Goal: Complete application form

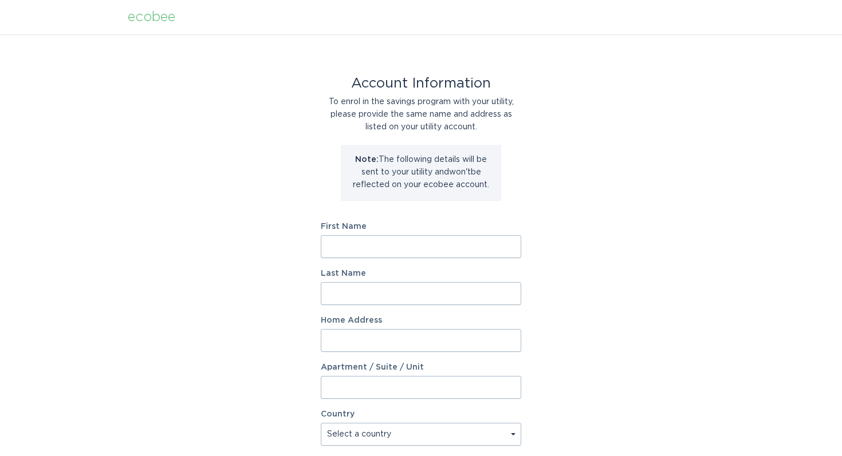
click at [381, 238] on input "First Name" at bounding box center [421, 246] width 200 height 23
type input "Anne"
click at [348, 292] on input "Last Name" at bounding box center [421, 293] width 200 height 23
type input "Quinn"
click at [345, 340] on input "Home Address" at bounding box center [421, 340] width 200 height 23
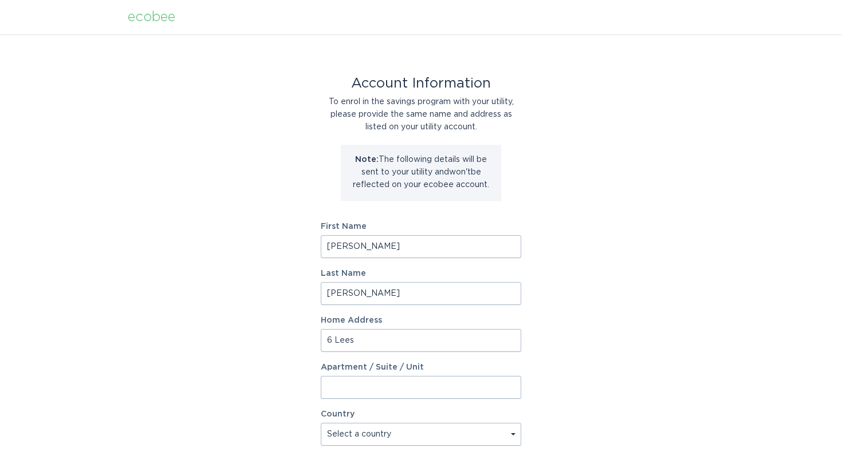
type input "6 Lees Hill Road"
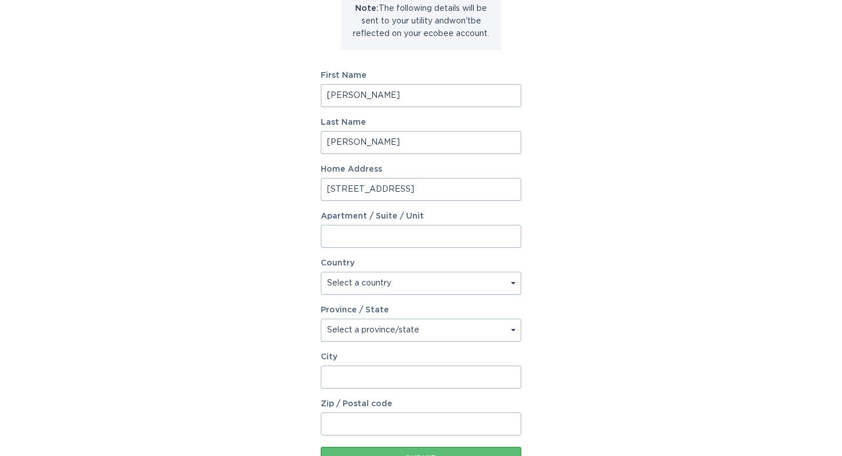
scroll to position [160, 0]
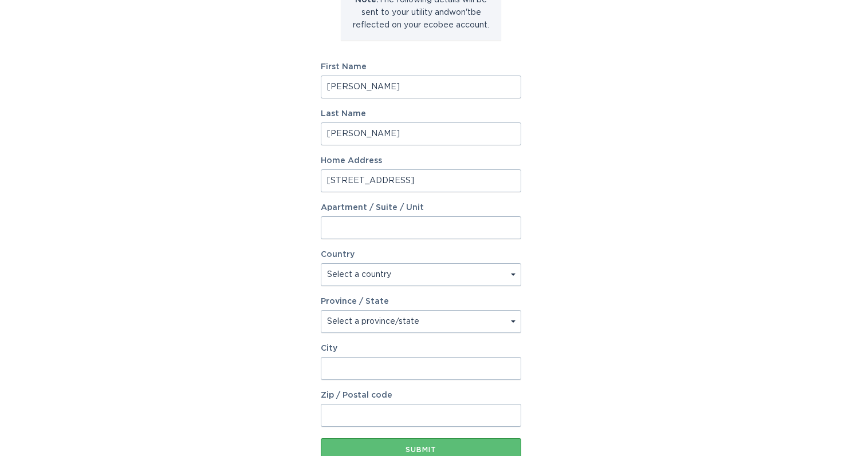
click at [514, 274] on select "Select a country Canada USA" at bounding box center [421, 274] width 200 height 23
select select "US"
click at [321, 263] on select "Select a country Canada USA" at bounding box center [421, 274] width 200 height 23
click at [513, 320] on select "Select a province/state Alabama Alaska American Samoa Arizona Arkansas Californ…" at bounding box center [421, 321] width 200 height 23
select select "NJ"
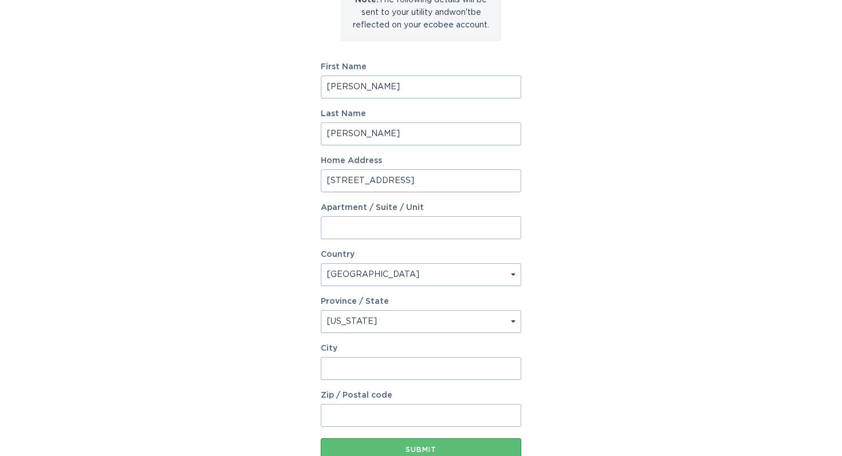
click at [321, 310] on select "Select a province/state Alabama Alaska American Samoa Arizona Arkansas Californ…" at bounding box center [421, 321] width 200 height 23
click at [352, 367] on input "City" at bounding box center [421, 368] width 200 height 23
type input "0"
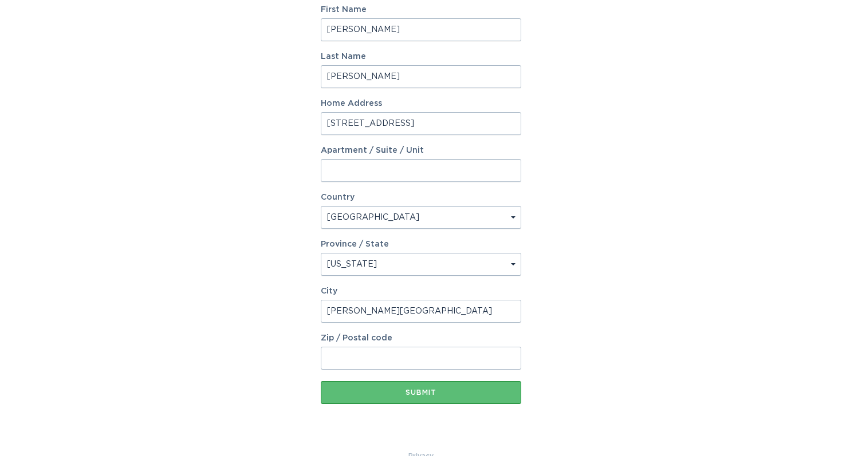
scroll to position [241, 0]
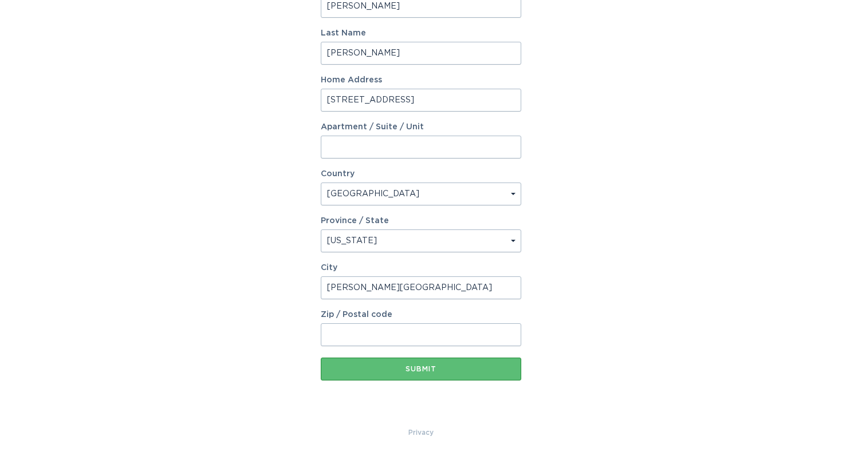
type input "Harding Township"
click at [349, 329] on input "Zip / Postal code" at bounding box center [421, 335] width 200 height 23
type input "07976"
click at [405, 372] on div "Submit" at bounding box center [420, 369] width 189 height 7
